Goal: Task Accomplishment & Management: Manage account settings

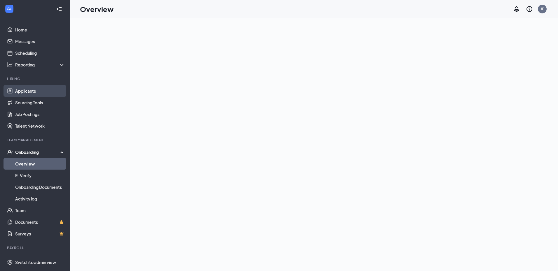
click at [28, 93] on link "Applicants" at bounding box center [40, 91] width 50 height 12
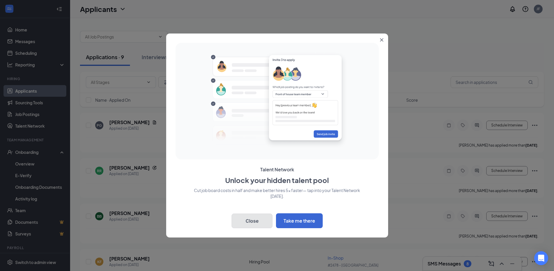
click at [250, 224] on button "Close" at bounding box center [251, 221] width 41 height 15
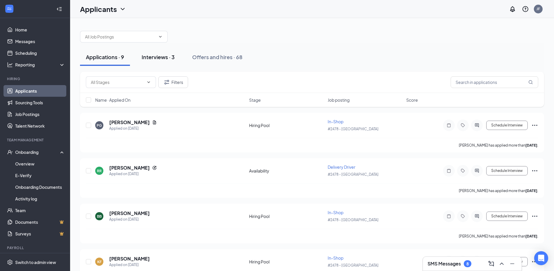
click at [157, 56] on div "Interviews · 3" at bounding box center [158, 56] width 33 height 7
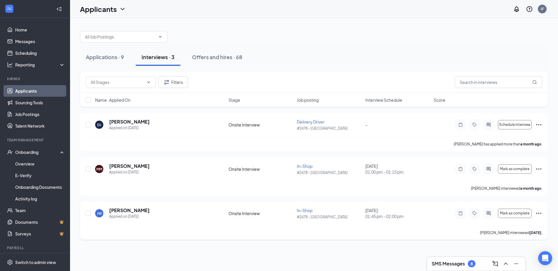
click at [536, 213] on icon "Ellipses" at bounding box center [538, 213] width 7 height 7
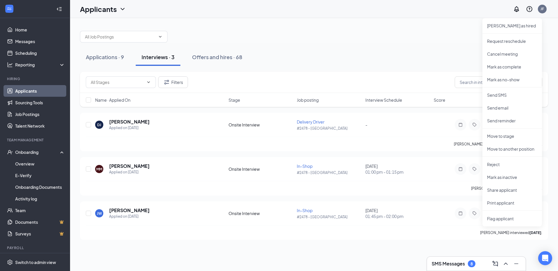
click at [367, 261] on div "Applications · 9 Interviews · 3 Offers and hires · 68 Filters Name · Applied On…" at bounding box center [314, 144] width 488 height 253
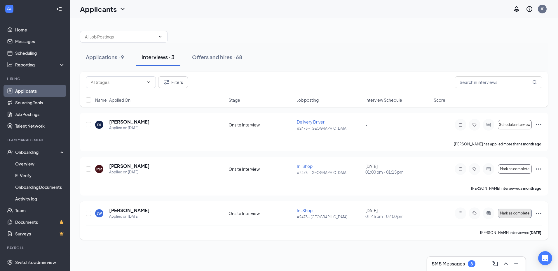
click at [526, 212] on span "Mark as complete" at bounding box center [514, 214] width 29 height 4
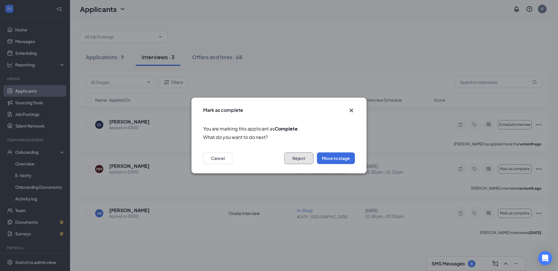
click at [301, 158] on button "Reject" at bounding box center [298, 159] width 29 height 12
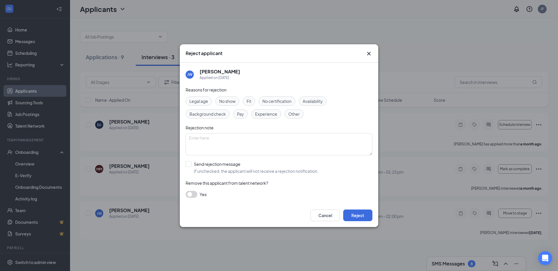
click at [193, 197] on button "button" at bounding box center [192, 194] width 12 height 7
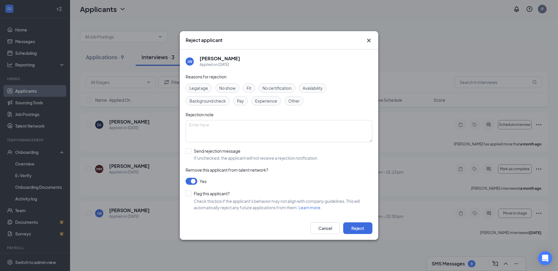
click at [191, 179] on button "button" at bounding box center [192, 181] width 12 height 7
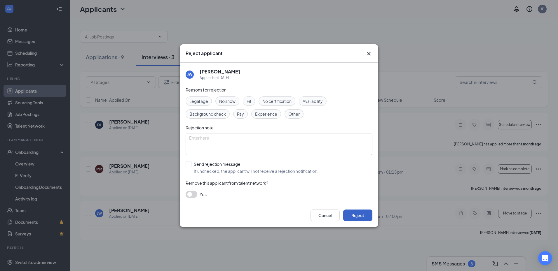
click at [364, 217] on button "Reject" at bounding box center [357, 216] width 29 height 12
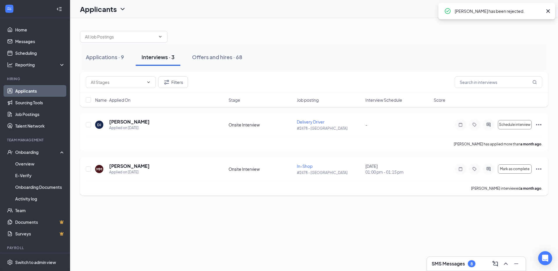
click at [538, 172] on icon "Ellipses" at bounding box center [538, 169] width 7 height 7
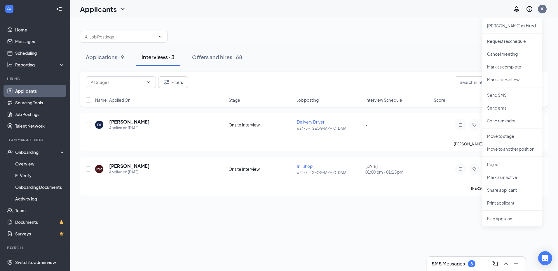
click at [416, 259] on div "Applications · 9 Interviews · 3 Offers and hires · 68 Filters Name · Applied On…" at bounding box center [314, 144] width 488 height 253
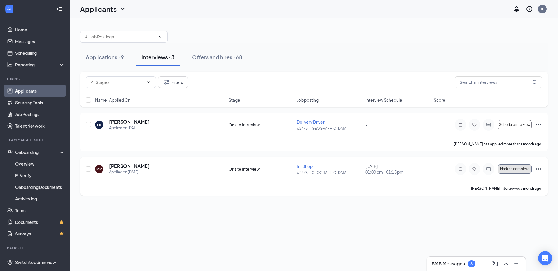
click at [508, 170] on span "Mark as complete" at bounding box center [514, 169] width 29 height 4
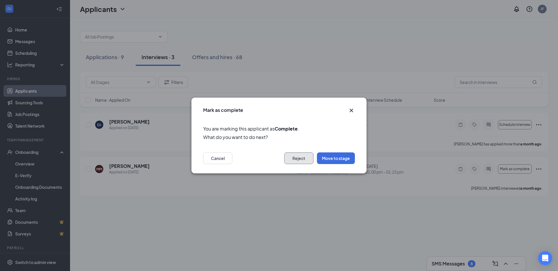
click at [304, 158] on button "Reject" at bounding box center [298, 159] width 29 height 12
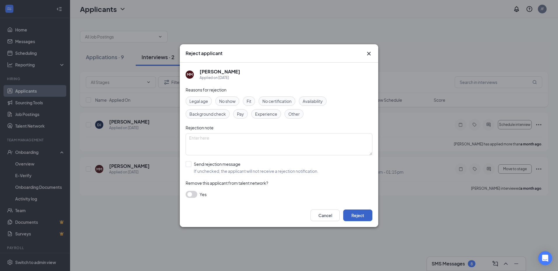
click at [352, 216] on button "Reject" at bounding box center [357, 216] width 29 height 12
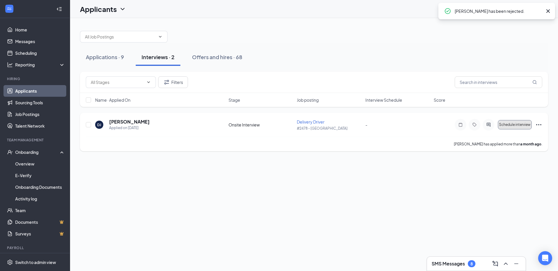
click at [521, 123] on span "Schedule interview" at bounding box center [515, 125] width 32 height 4
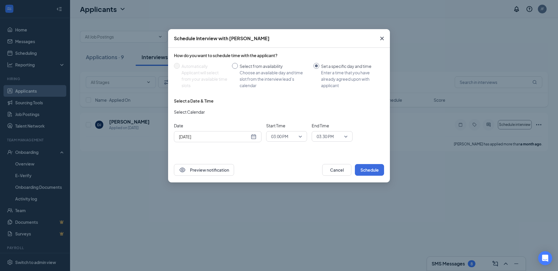
click at [265, 80] on div "Choose an available day and time slot from the interview lead’s calendar" at bounding box center [274, 78] width 69 height 19
click at [238, 69] on input "Select from availability Choose an available day and time slot from the intervi…" at bounding box center [235, 66] width 6 height 6
radio input "true"
radio input "false"
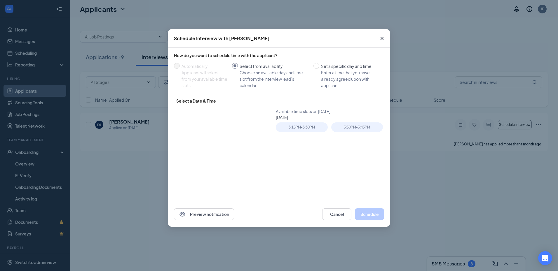
type input "[DATE]"
click at [215, 215] on button "Preview notification" at bounding box center [204, 215] width 60 height 12
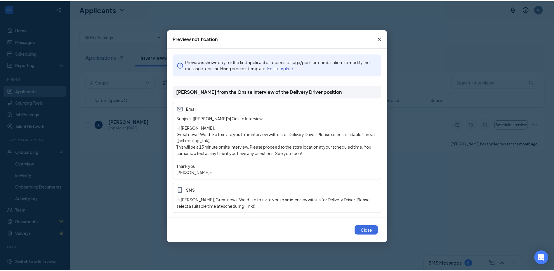
scroll to position [1, 0]
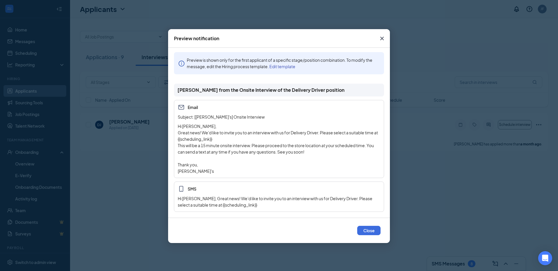
click at [379, 37] on icon "Cross" at bounding box center [382, 38] width 7 height 7
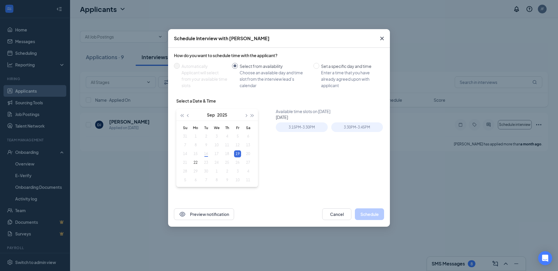
click at [250, 156] on table "Su Mo Tu We Th Fr Sa 31 1 2 3 4 5 6 7 8 9 10 11 12 13 14 15 16 17 18 19 20 21 2…" at bounding box center [217, 153] width 74 height 61
click at [246, 154] on table "Su Mo Tu We Th Fr Sa 31 1 2 3 4 5 6 7 8 9 10 11 12 13 14 15 16 17 18 19 20 21 2…" at bounding box center [217, 153] width 74 height 61
click at [339, 215] on button "Cancel" at bounding box center [336, 215] width 29 height 12
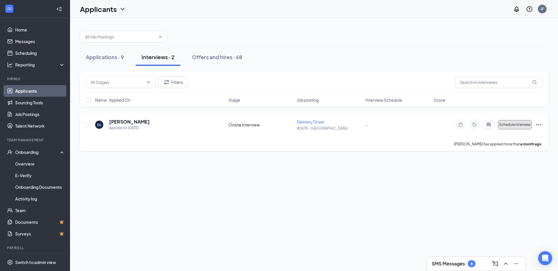
click at [529, 125] on span "Schedule interview" at bounding box center [515, 125] width 32 height 4
type input "[DATE]"
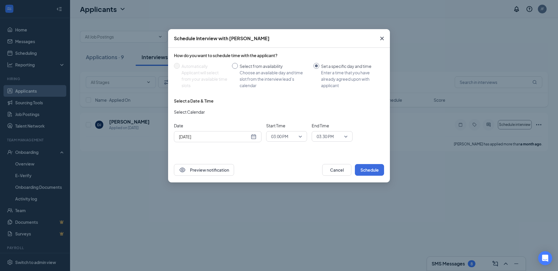
click at [253, 72] on div "Choose an available day and time slot from the interview lead’s calendar" at bounding box center [274, 78] width 69 height 19
click at [238, 69] on input "Select from availability Choose an available day and time slot from the intervi…" at bounding box center [235, 66] width 6 height 6
radio input "true"
radio input "false"
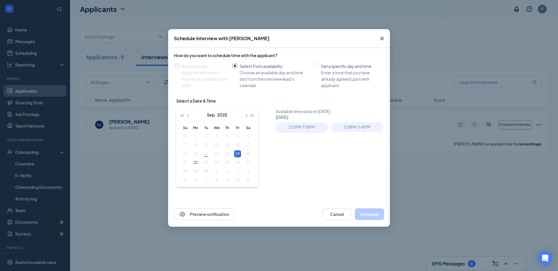
click at [326, 125] on div "3:15PM - 3:30PM" at bounding box center [302, 128] width 52 height 10
click at [339, 123] on div "3:30PM - 3:45PM" at bounding box center [357, 128] width 52 height 10
click at [309, 128] on div "3:15PM - 3:30PM" at bounding box center [302, 128] width 52 height 10
click at [206, 156] on table "Su Mo Tu We Th Fr Sa 31 1 2 3 4 5 6 7 8 9 10 11 12 13 14 15 16 17 18 19 20 21 2…" at bounding box center [217, 153] width 74 height 61
click at [217, 153] on table "Su Mo Tu We Th Fr Sa 31 1 2 3 4 5 6 7 8 9 10 11 12 13 14 15 16 17 18 19 20 21 2…" at bounding box center [217, 153] width 74 height 61
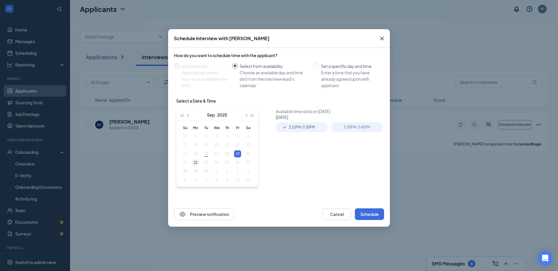
click at [197, 162] on div "22" at bounding box center [195, 162] width 7 height 7
click at [236, 154] on div "19" at bounding box center [237, 154] width 7 height 7
type input "[DATE]"
click at [347, 125] on div "3:30PM - 3:45PM" at bounding box center [357, 128] width 52 height 10
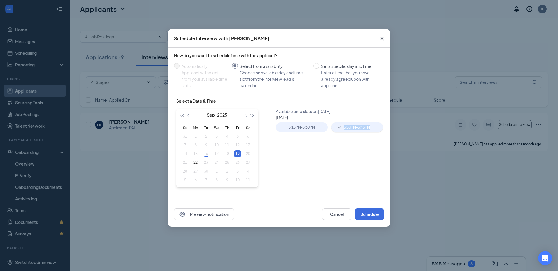
click at [347, 125] on div "3:30PM - 3:45PM" at bounding box center [357, 128] width 52 height 10
drag, startPoint x: 347, startPoint y: 125, endPoint x: 315, endPoint y: 125, distance: 31.8
click at [315, 125] on div "3:15PM - 3:30PM" at bounding box center [302, 128] width 52 height 10
click at [350, 130] on div "3:30PM - 3:45PM" at bounding box center [357, 128] width 52 height 10
click at [304, 129] on div "3:15PM - 3:30PM" at bounding box center [302, 128] width 52 height 10
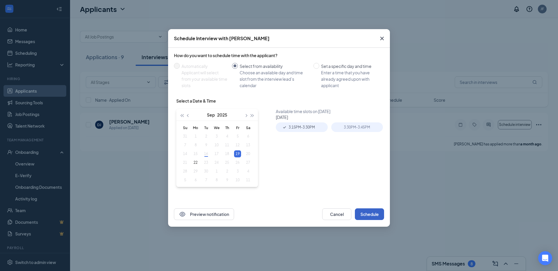
click at [371, 214] on button "Schedule" at bounding box center [369, 215] width 29 height 12
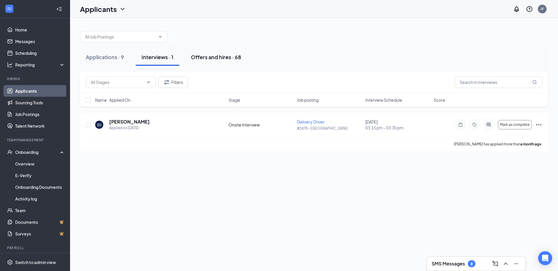
click at [217, 56] on div "Offers and hires · 68" at bounding box center [216, 56] width 50 height 7
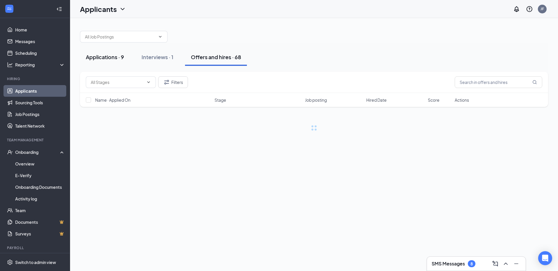
click at [106, 59] on div "Applications · 9" at bounding box center [105, 56] width 38 height 7
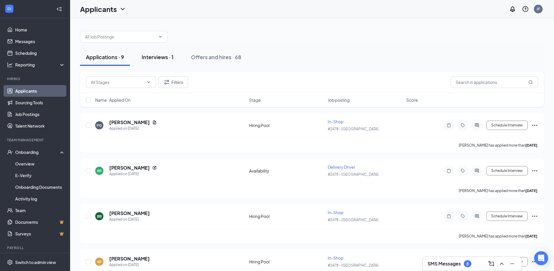
click at [163, 63] on button "Interviews · 1" at bounding box center [157, 57] width 43 height 18
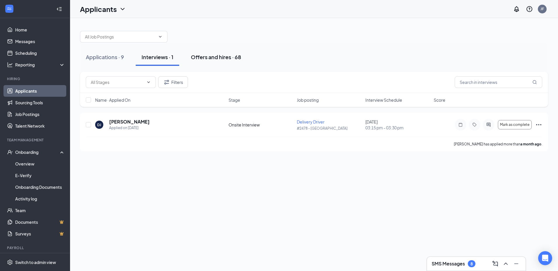
click at [213, 55] on div "Offers and hires · 68" at bounding box center [216, 56] width 50 height 7
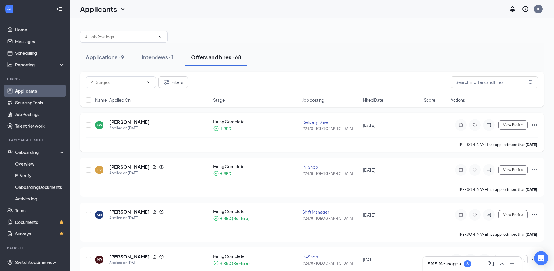
click at [101, 127] on div "EW" at bounding box center [100, 125] width 6 height 5
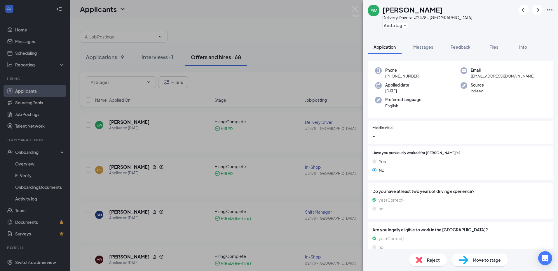
scroll to position [29, 0]
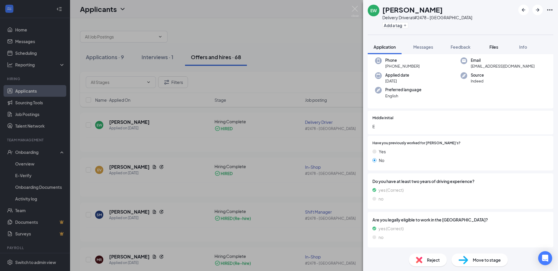
click at [492, 46] on span "Files" at bounding box center [493, 46] width 9 height 5
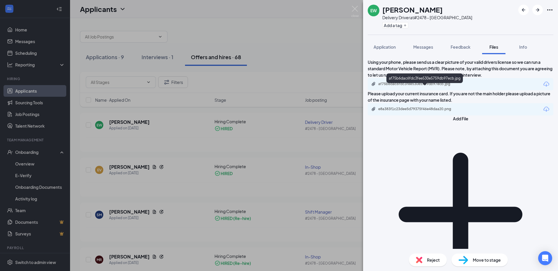
click at [445, 86] on div "af75b6dac6fdc3fee530e5759db97ecb.jpg" at bounding box center [419, 84] width 82 height 5
drag, startPoint x: 257, startPoint y: 88, endPoint x: 558, endPoint y: 2, distance: 313.3
click at [257, 88] on div "EW [PERSON_NAME] Delivery Driver at #2478 - Williston Add a tag Application Mes…" at bounding box center [279, 135] width 558 height 271
